Goal: Task Accomplishment & Management: Use online tool/utility

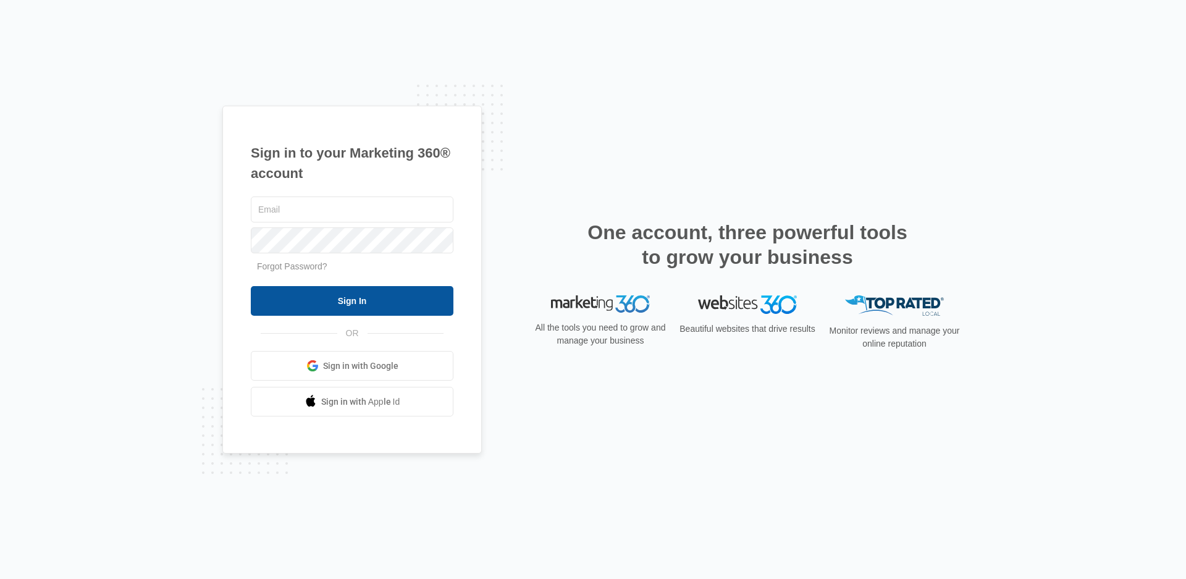
type input "[PERSON_NAME][EMAIL_ADDRESS][DOMAIN_NAME]"
click at [362, 303] on input "Sign In" at bounding box center [352, 301] width 203 height 30
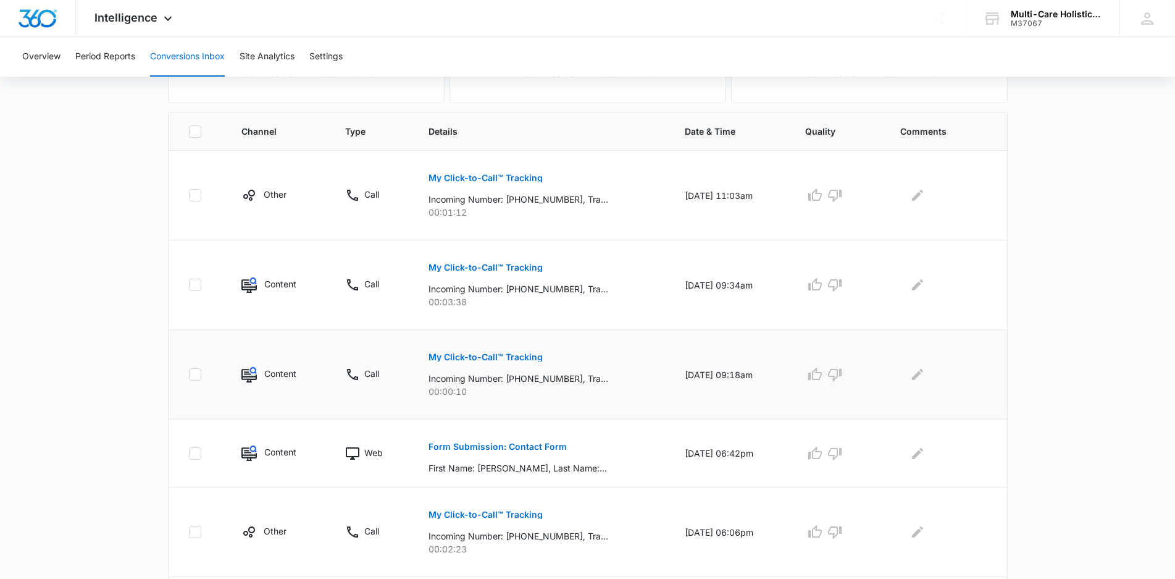
scroll to position [232, 0]
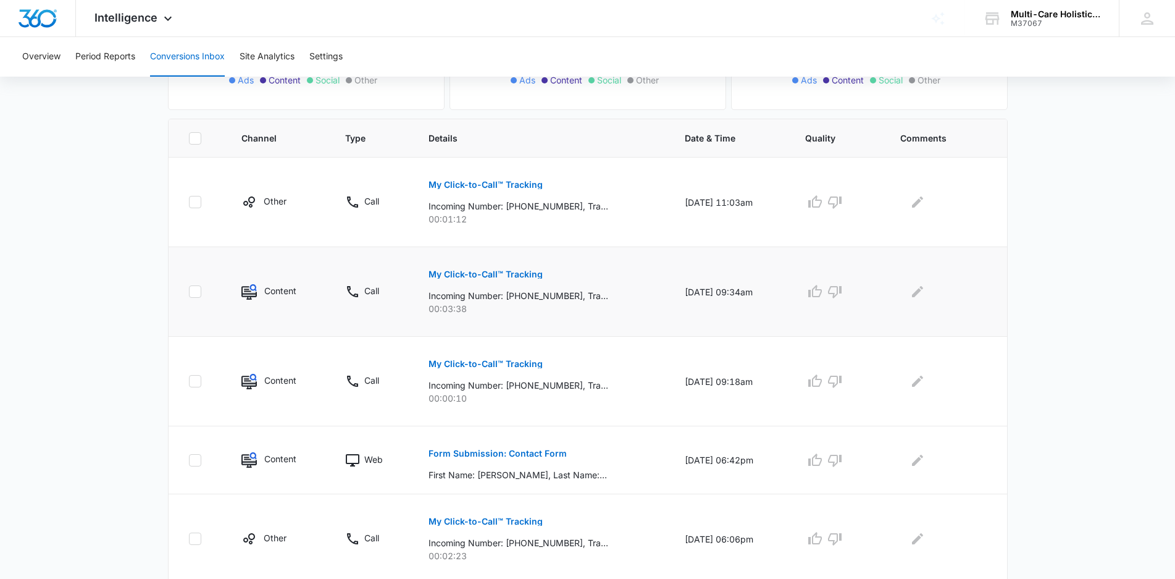
click at [510, 272] on p "My Click-to-Call™ Tracking" at bounding box center [486, 274] width 114 height 9
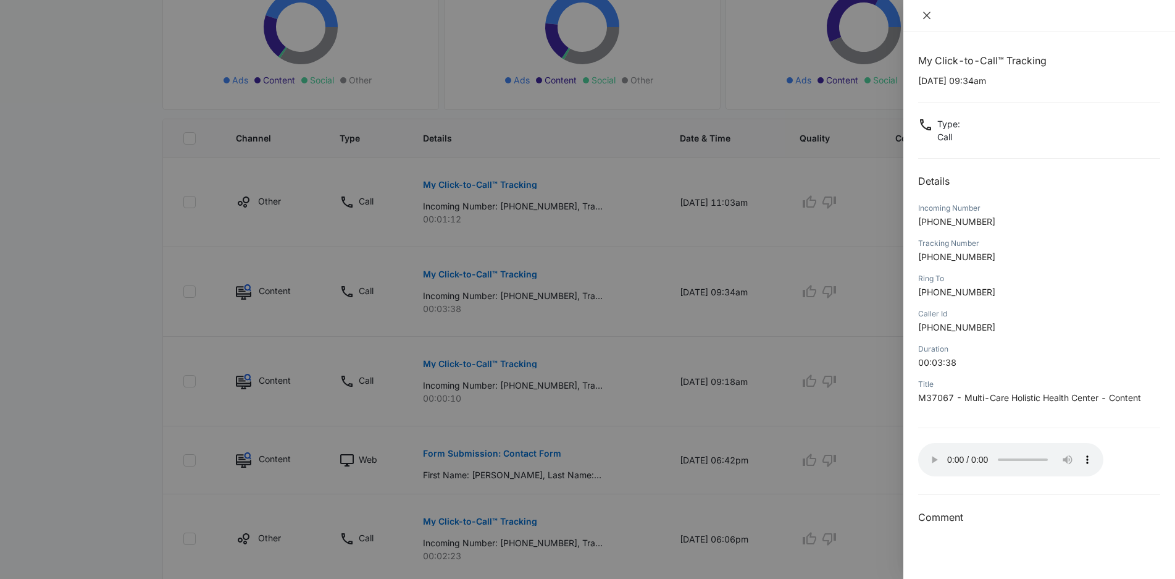
drag, startPoint x: 926, startPoint y: 20, endPoint x: 969, endPoint y: 81, distance: 74.0
click at [927, 20] on button "Close" at bounding box center [927, 15] width 17 height 11
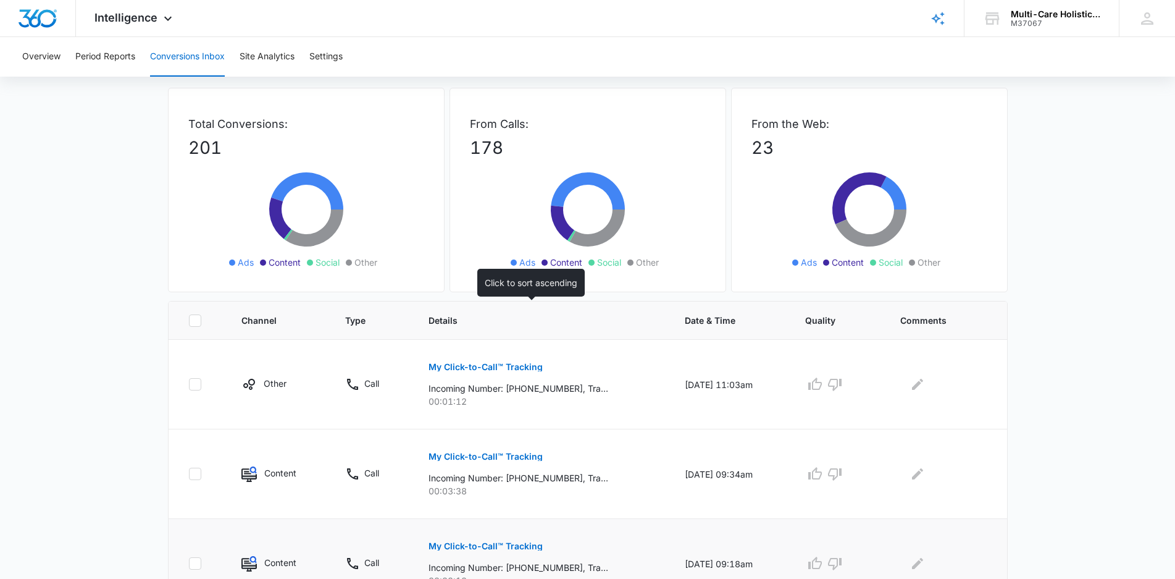
scroll to position [0, 0]
